Goal: Information Seeking & Learning: Check status

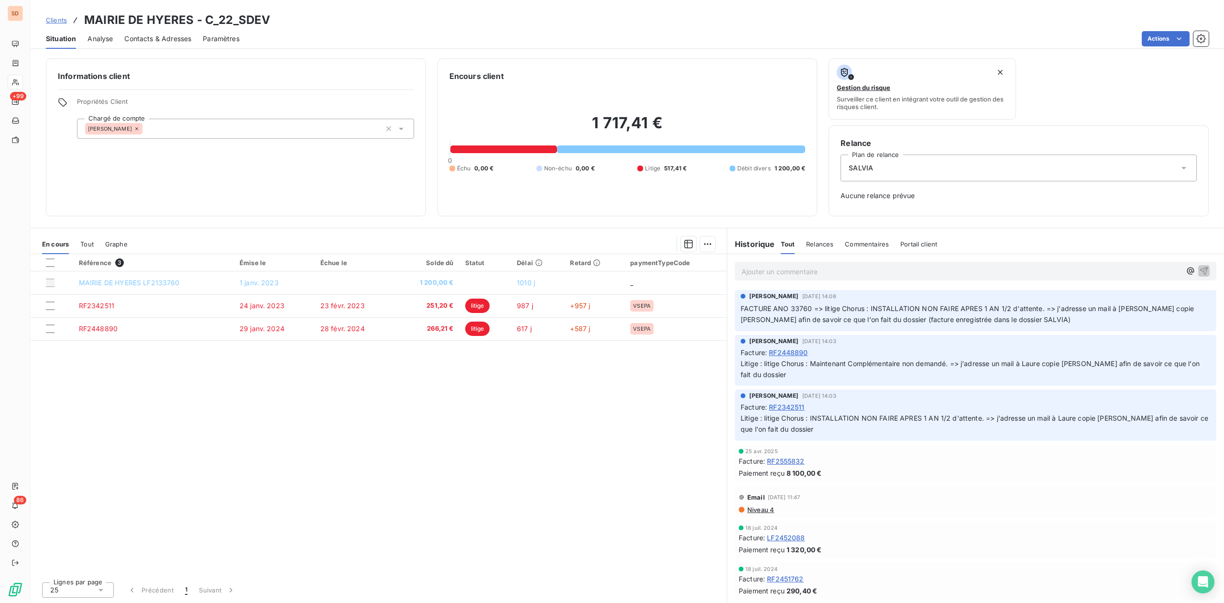
click at [160, 40] on span "Contacts & Adresses" at bounding box center [157, 39] width 67 height 10
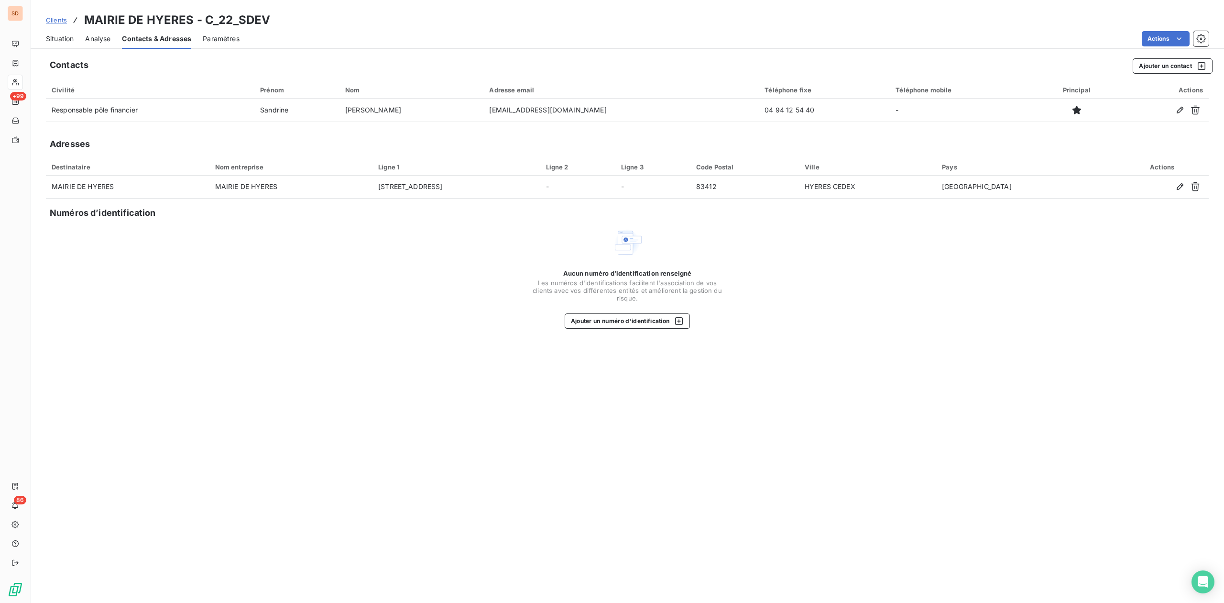
click at [61, 37] on span "Situation" at bounding box center [60, 39] width 28 height 10
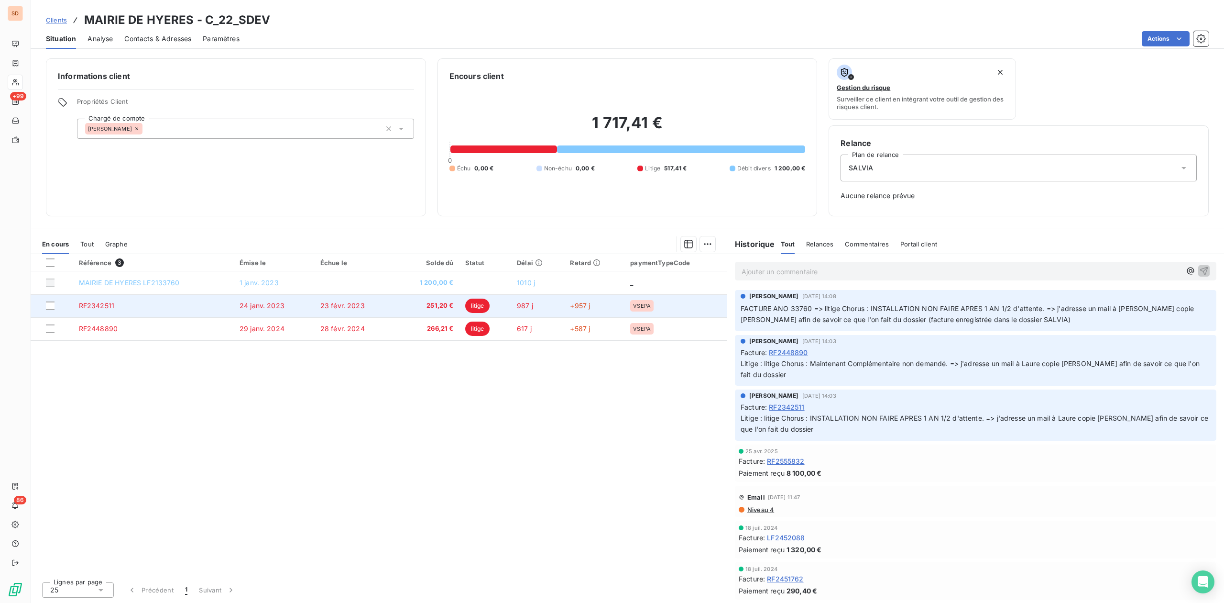
click at [289, 306] on td "24 janv. 2023" at bounding box center [274, 305] width 81 height 23
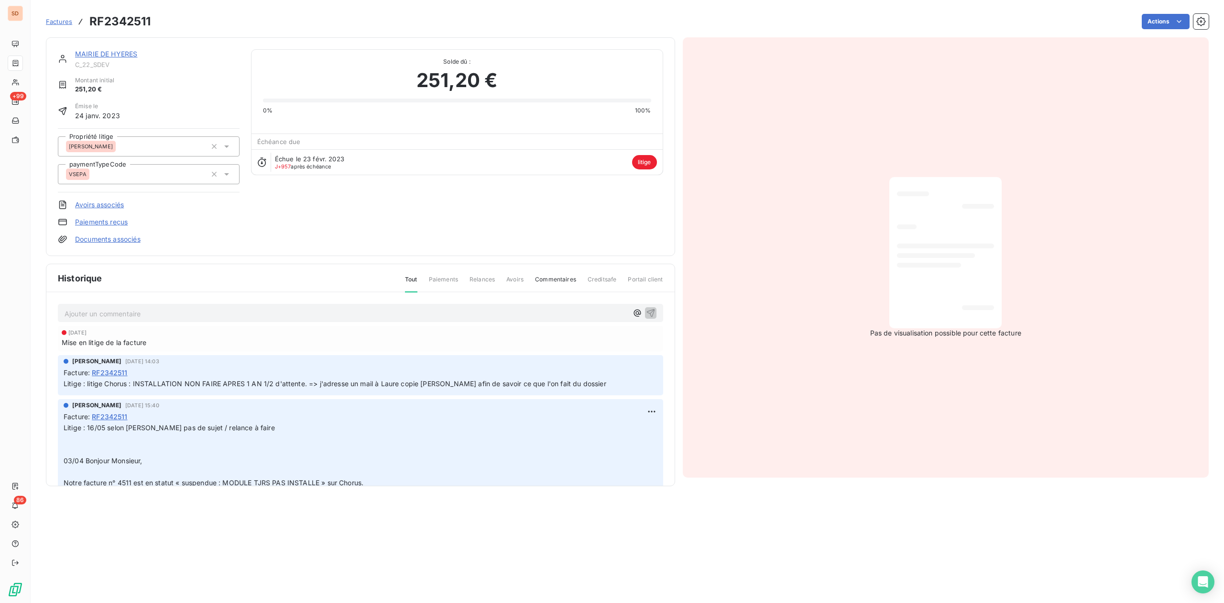
click at [104, 55] on link "MAIRIE DE HYERES" at bounding box center [106, 54] width 62 height 8
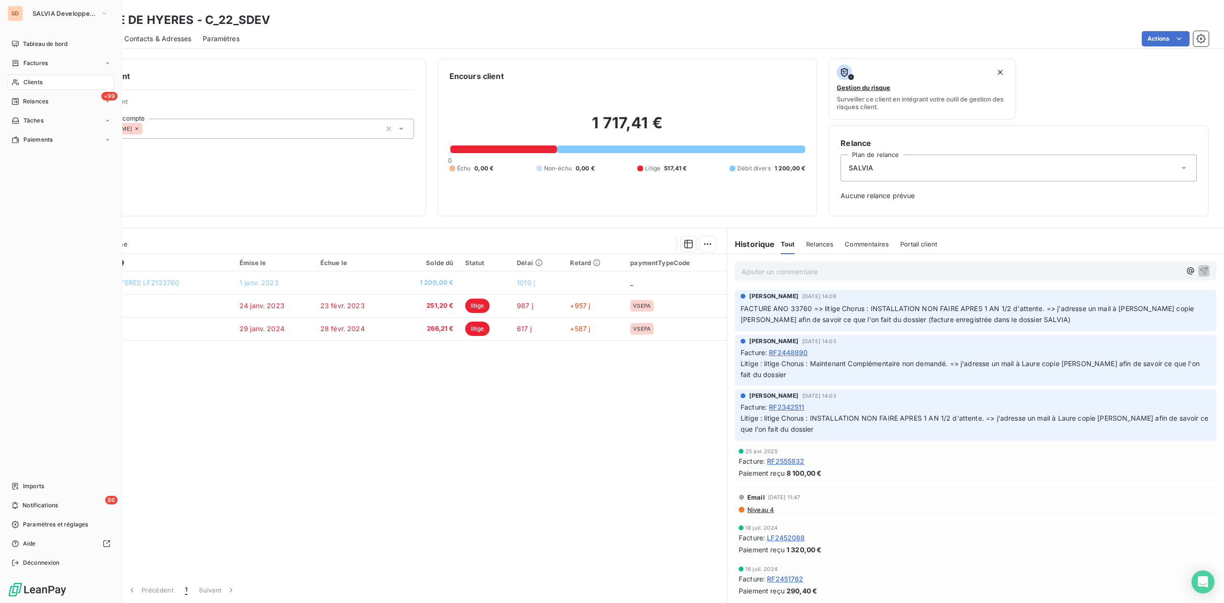
click at [30, 79] on span "Clients" at bounding box center [32, 82] width 19 height 9
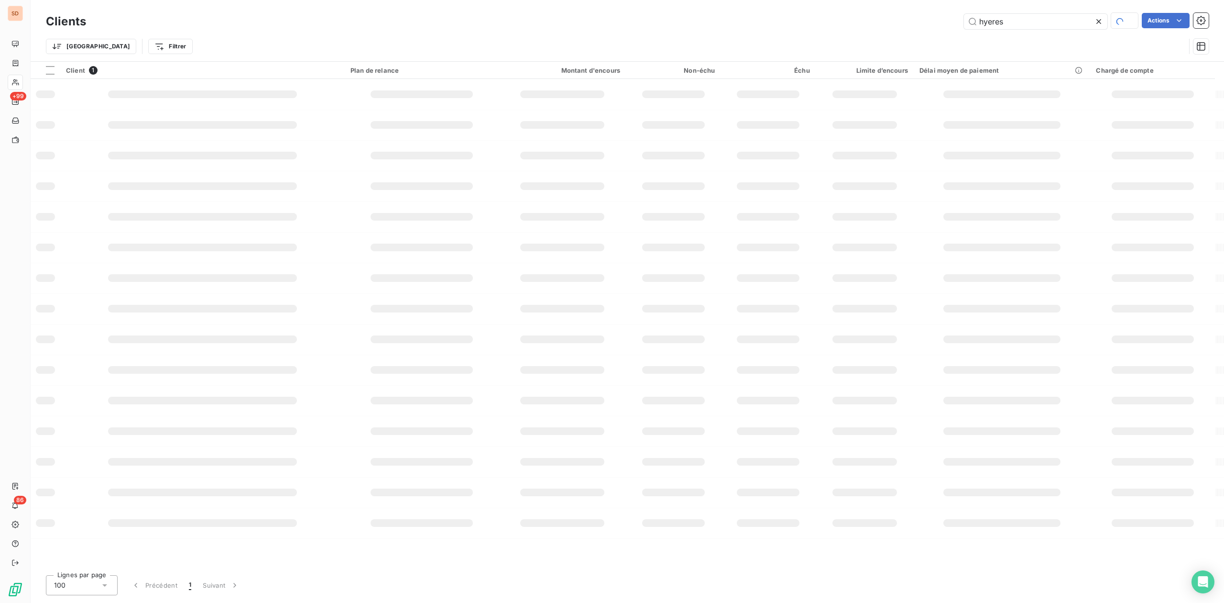
drag, startPoint x: 1014, startPoint y: 23, endPoint x: 701, endPoint y: 7, distance: 313.7
click at [868, 23] on div "hyeres Actions" at bounding box center [653, 21] width 1111 height 17
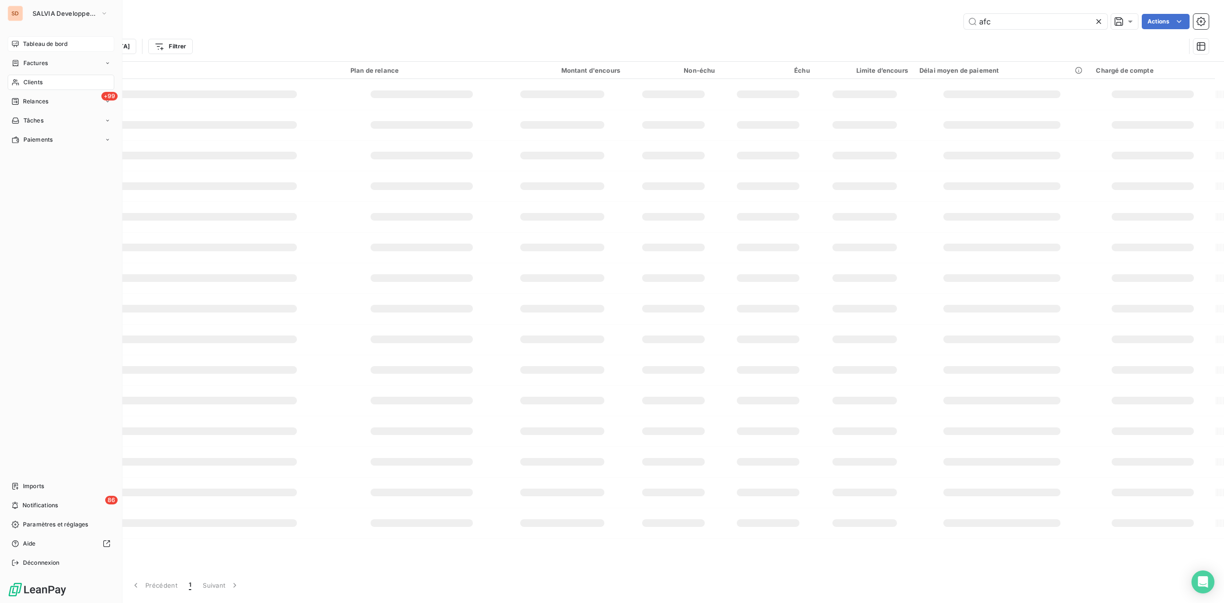
type input "afc"
click at [40, 40] on span "Tableau de bord" at bounding box center [45, 44] width 44 height 9
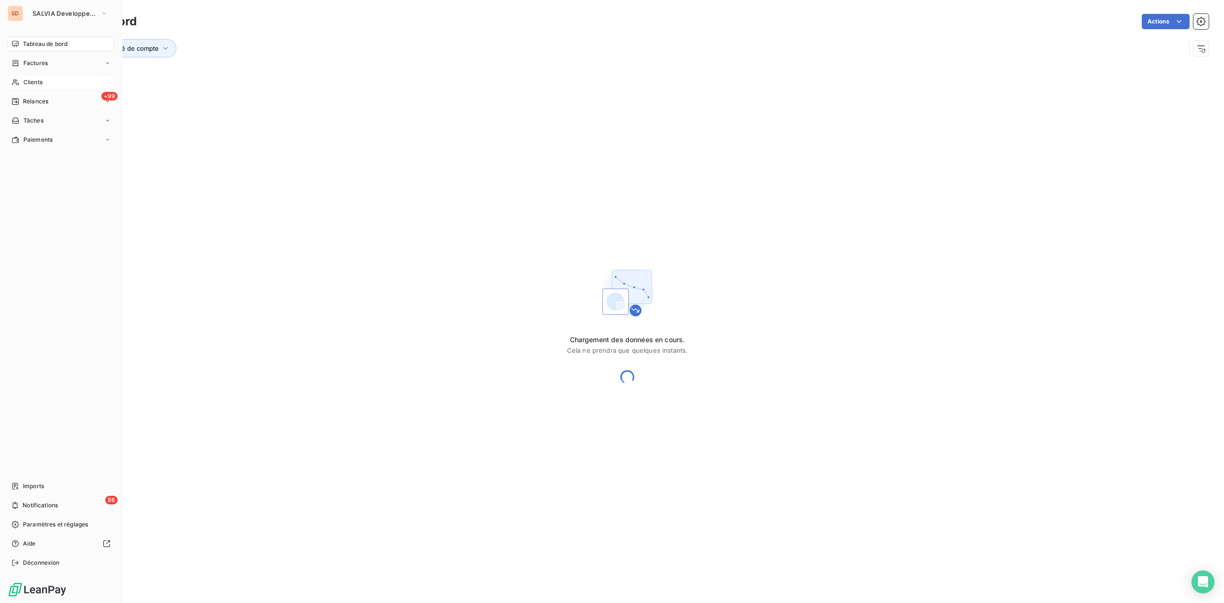
click at [35, 83] on span "Clients" at bounding box center [32, 82] width 19 height 9
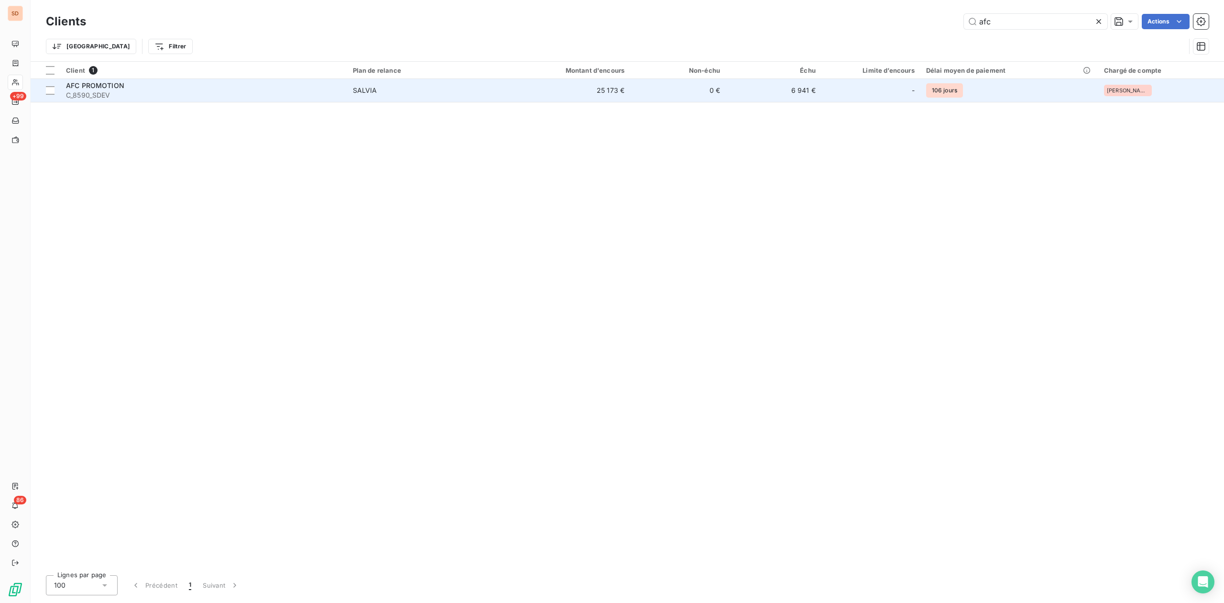
click at [376, 88] on div "SALVIA" at bounding box center [365, 91] width 24 height 10
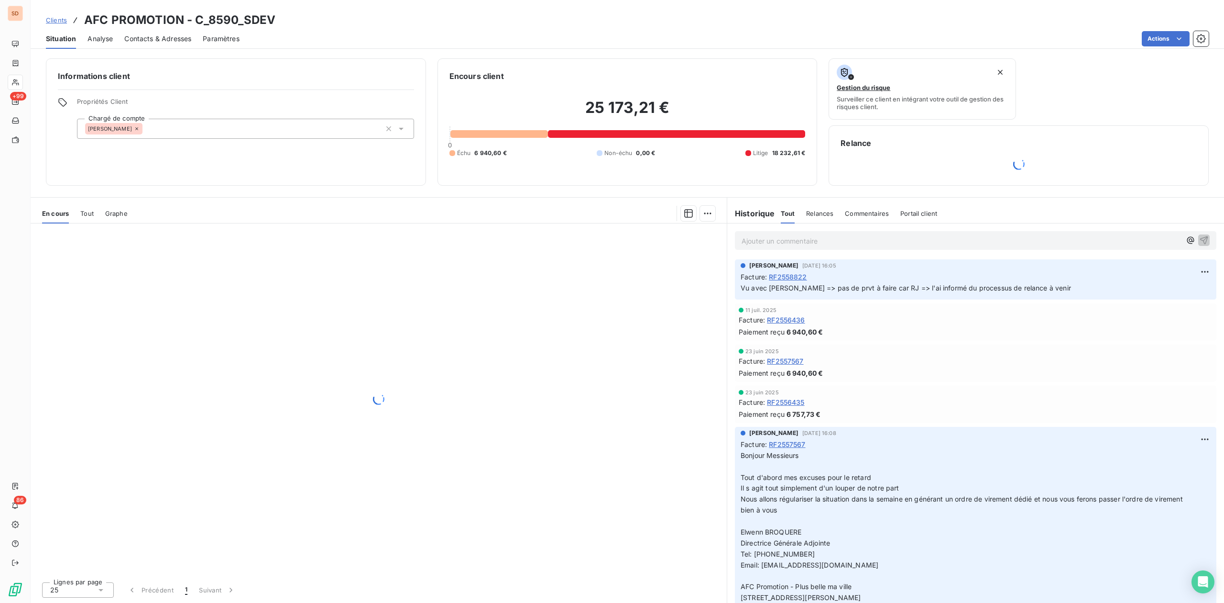
click at [88, 211] on span "Tout" at bounding box center [86, 213] width 13 height 8
click at [54, 216] on span "En cours" at bounding box center [55, 213] width 27 height 8
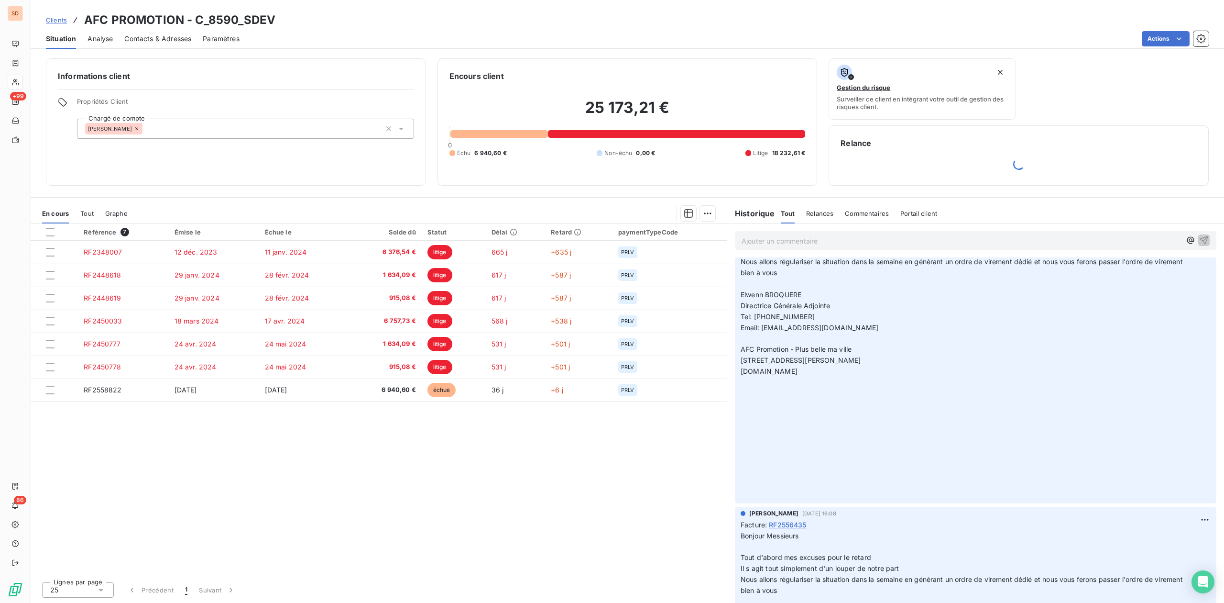
scroll to position [255, 0]
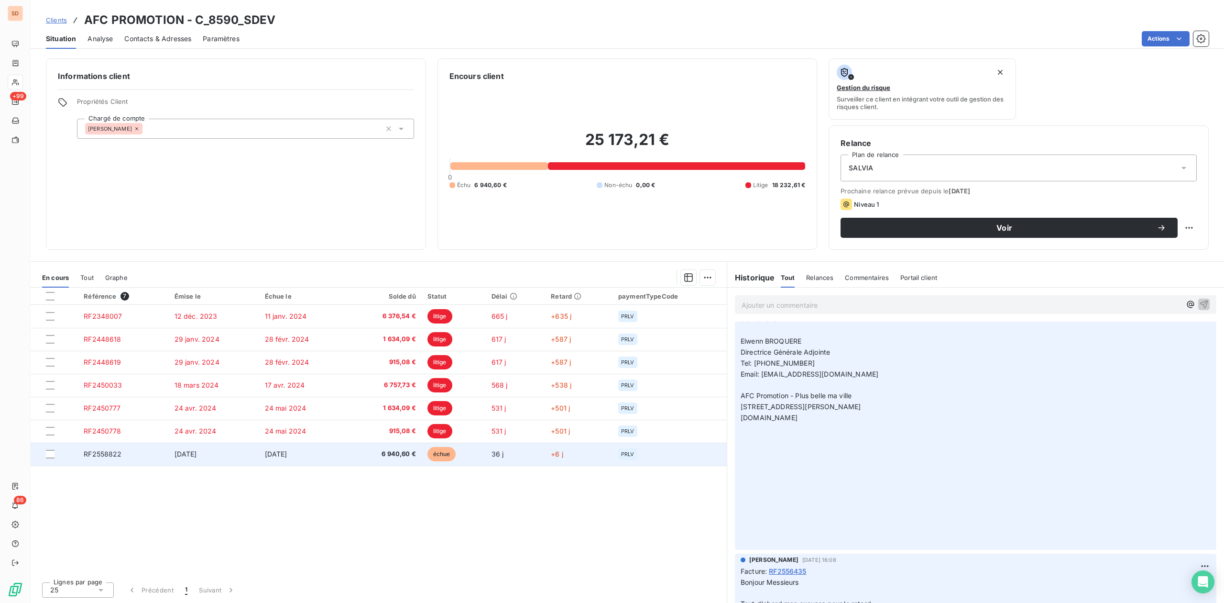
click at [376, 452] on span "6 940,60 €" at bounding box center [385, 454] width 62 height 10
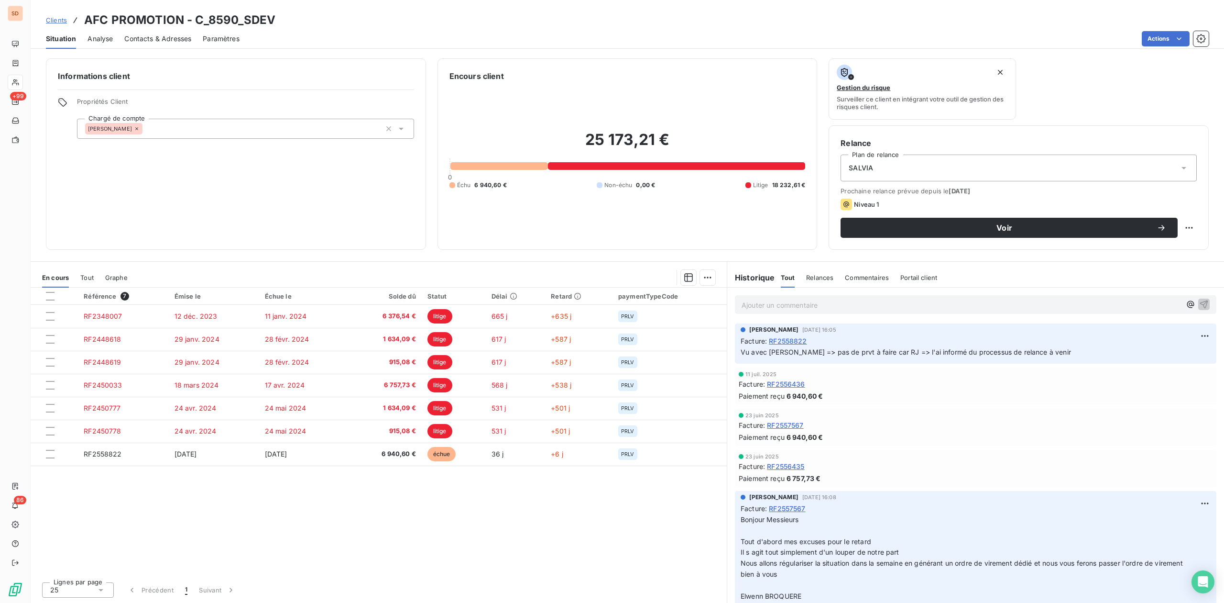
click at [1191, 333] on html "SD +99 86 Clients AFC PROMOTION - C_8590_SDEV Situation Analyse Contacts & Adre…" at bounding box center [612, 301] width 1224 height 603
click at [1165, 353] on div "Editer" at bounding box center [1173, 357] width 54 height 15
click at [741, 354] on span "Vu avec [PERSON_NAME] => pas de prvt à faire car RJ => l'ai informé du processu…" at bounding box center [906, 352] width 330 height 8
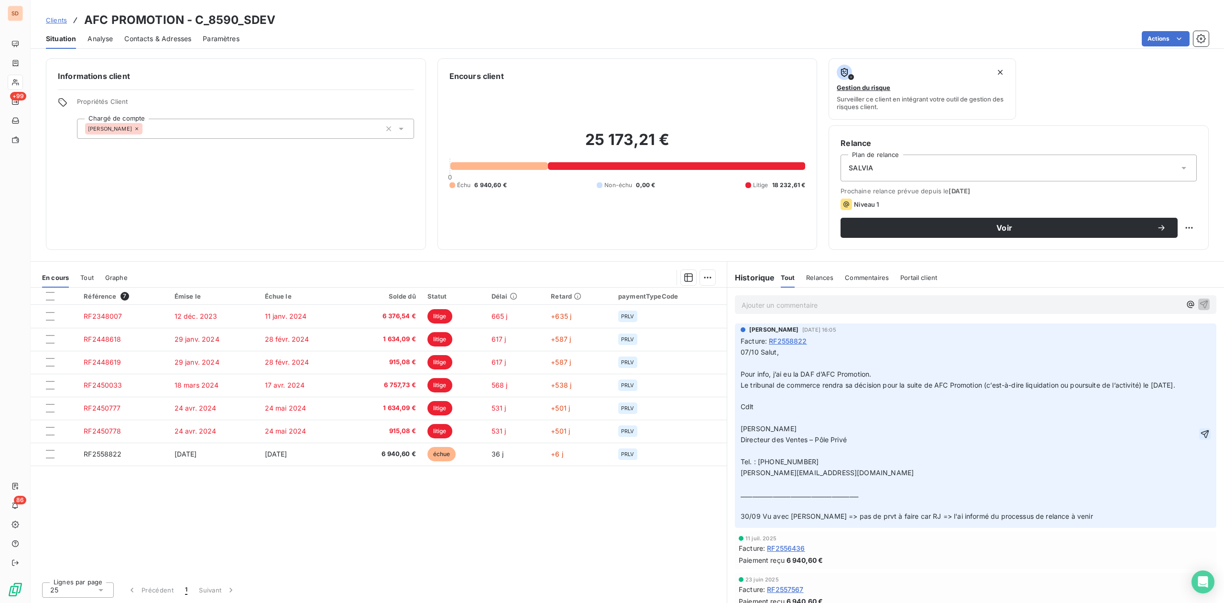
click at [1201, 438] on icon "button" at bounding box center [1205, 434] width 8 height 8
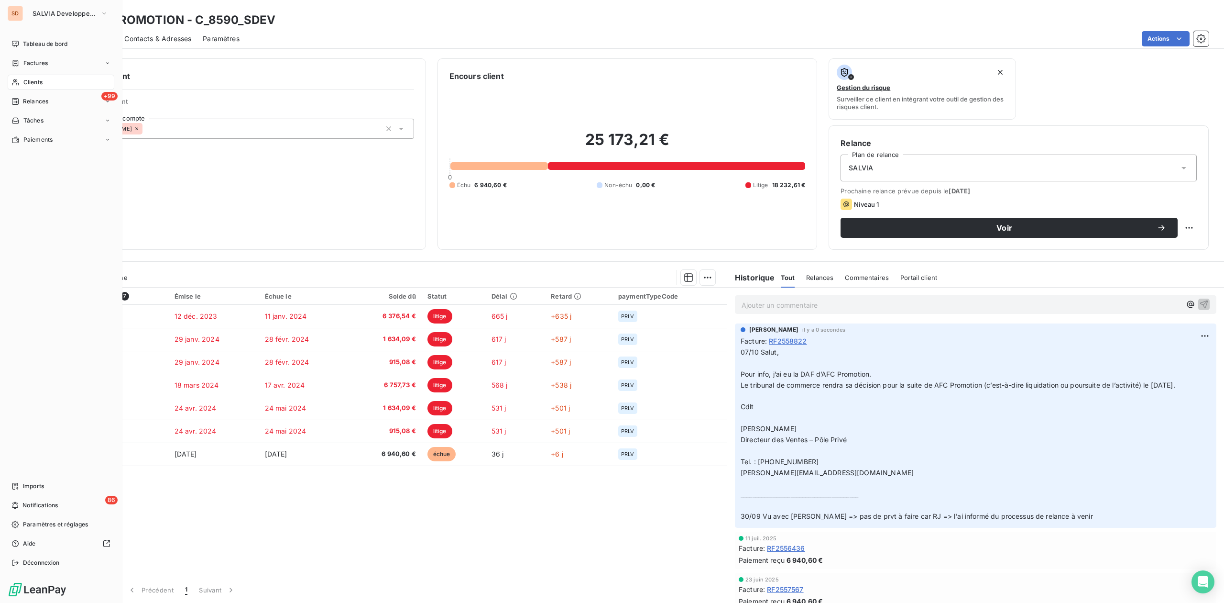
click at [36, 79] on span "Clients" at bounding box center [32, 82] width 19 height 9
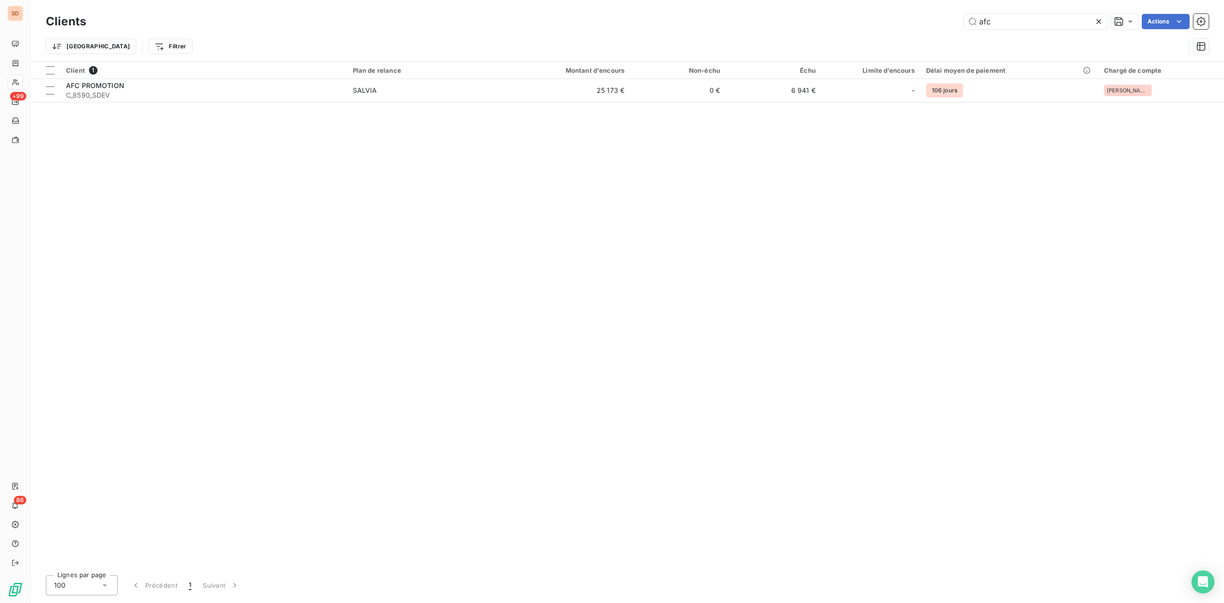
drag, startPoint x: 998, startPoint y: 24, endPoint x: 899, endPoint y: 31, distance: 98.7
click at [912, 29] on div "afc Actions" at bounding box center [653, 21] width 1111 height 15
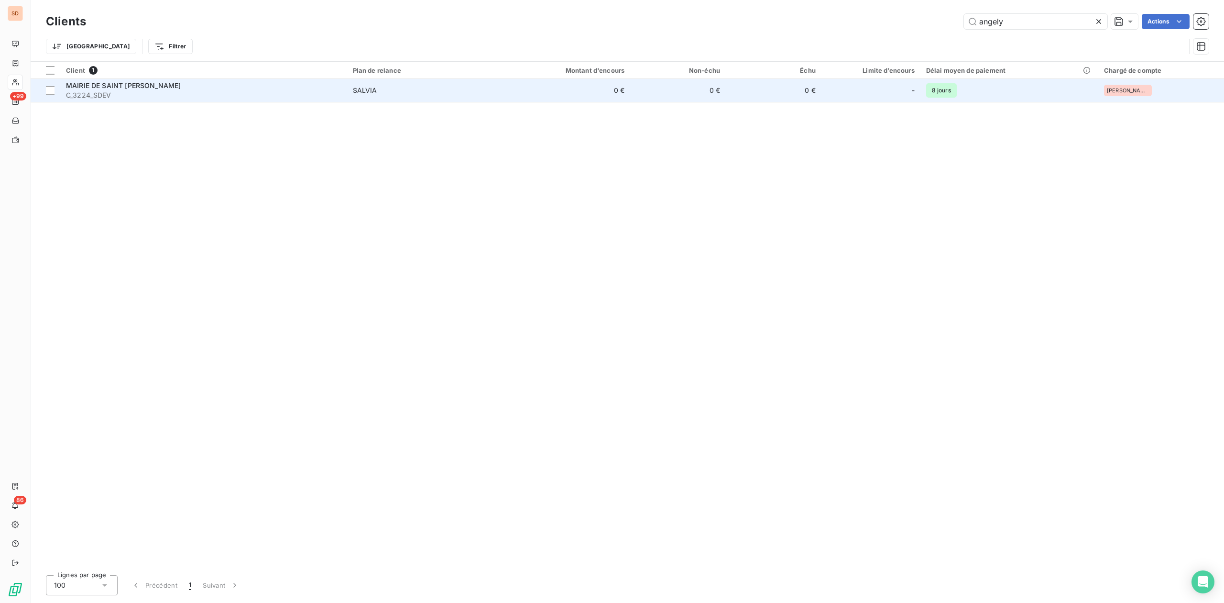
type input "angely"
click at [159, 92] on span "C_3224_SDEV" at bounding box center [203, 95] width 275 height 10
